Goal: Task Accomplishment & Management: Manage account settings

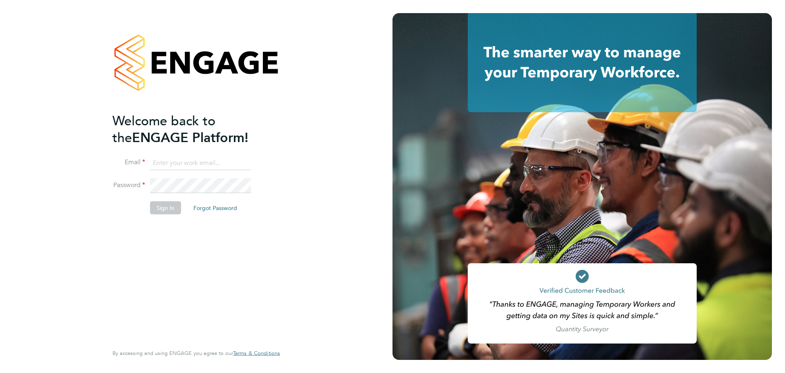
type input "[EMAIL_ADDRESS][PERSON_NAME][DOMAIN_NAME]"
click at [164, 206] on button "Sign In" at bounding box center [165, 207] width 31 height 13
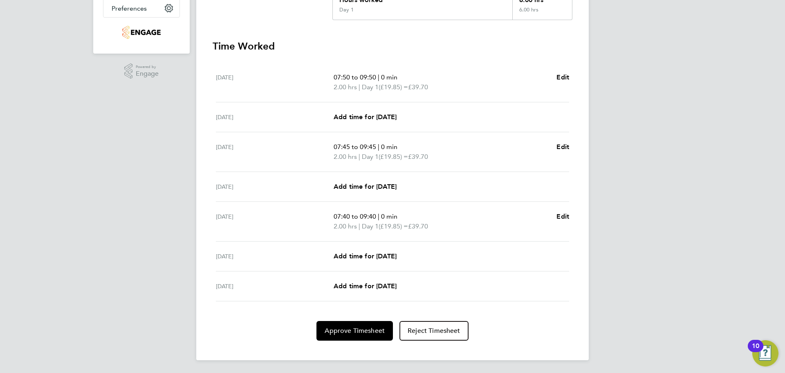
scroll to position [205, 0]
click at [362, 335] on button "Approve Timesheet" at bounding box center [355, 330] width 76 height 20
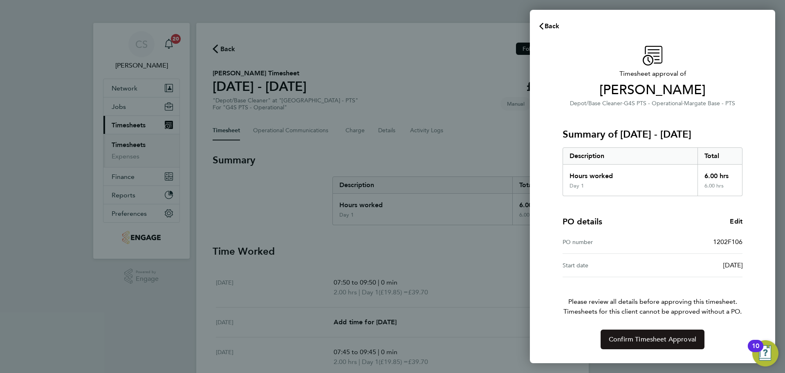
click at [650, 336] on span "Confirm Timesheet Approval" at bounding box center [653, 339] width 88 height 8
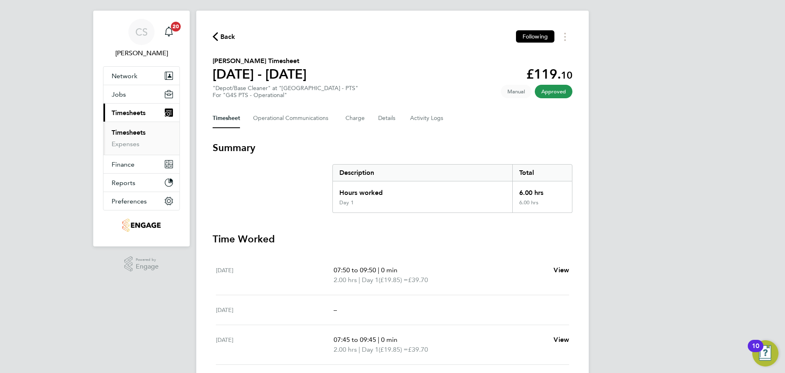
scroll to position [13, 0]
click at [229, 31] on span "Back" at bounding box center [227, 36] width 15 height 10
